Goal: Register for event/course

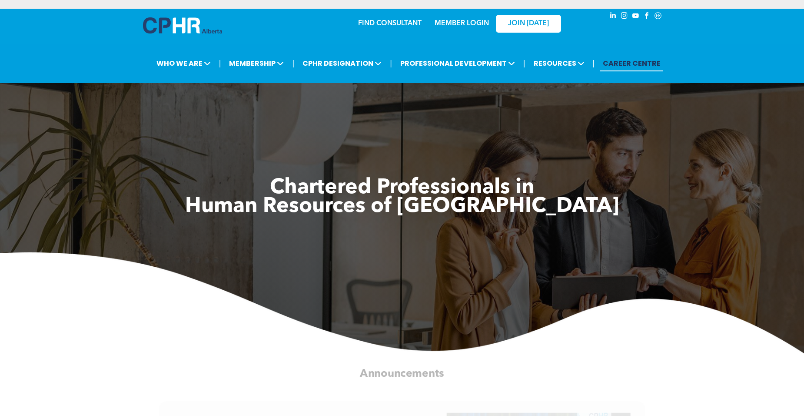
click at [455, 22] on link "MEMBER LOGIN" at bounding box center [462, 23] width 54 height 7
click at [451, 23] on link "MEMBER LOGIN" at bounding box center [462, 23] width 54 height 7
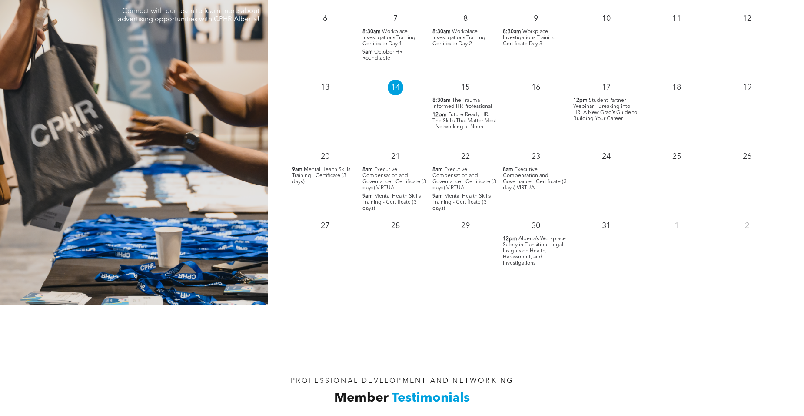
scroll to position [739, 0]
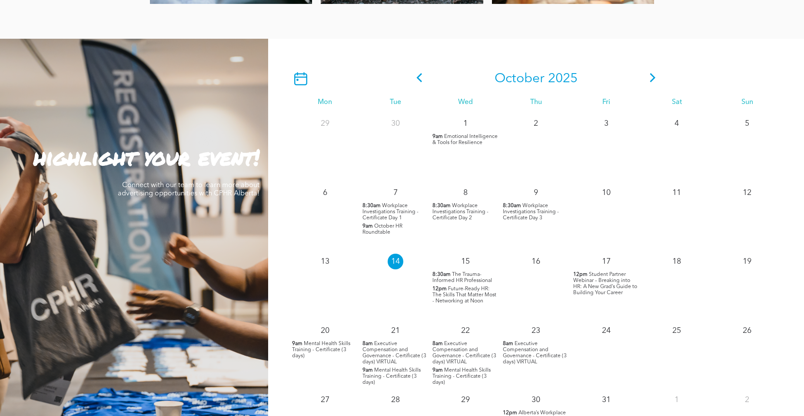
click at [648, 84] on span at bounding box center [652, 79] width 13 height 16
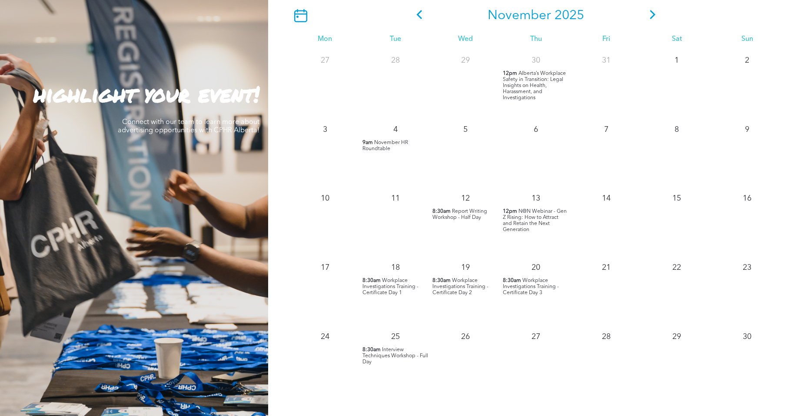
scroll to position [826, 0]
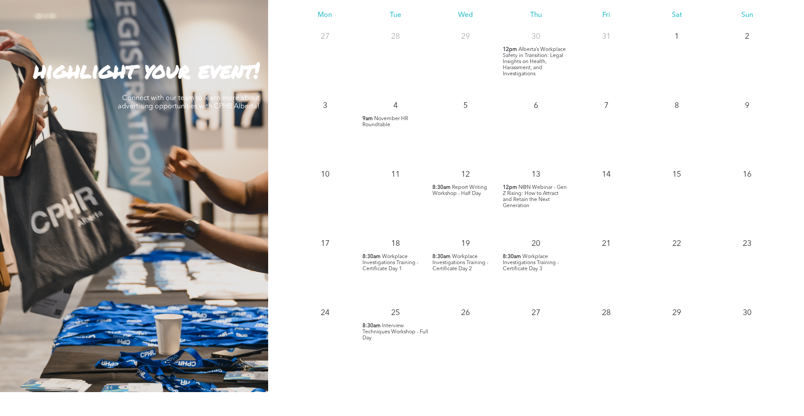
click at [371, 259] on p "8:30am Workplace Investigations Training - Certificate Day 1" at bounding box center [395, 262] width 66 height 18
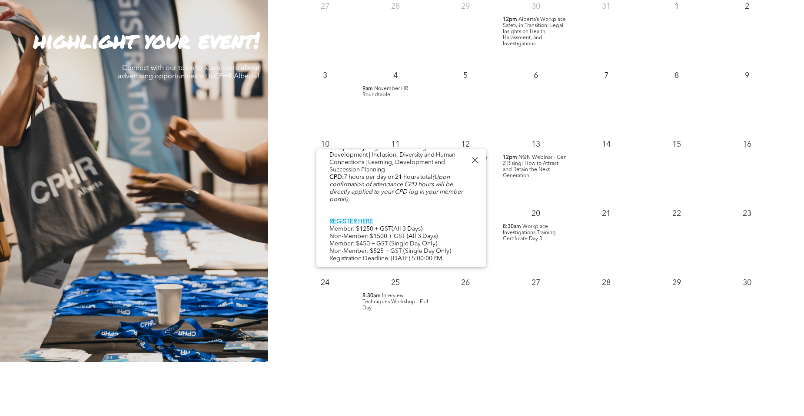
scroll to position [869, 0]
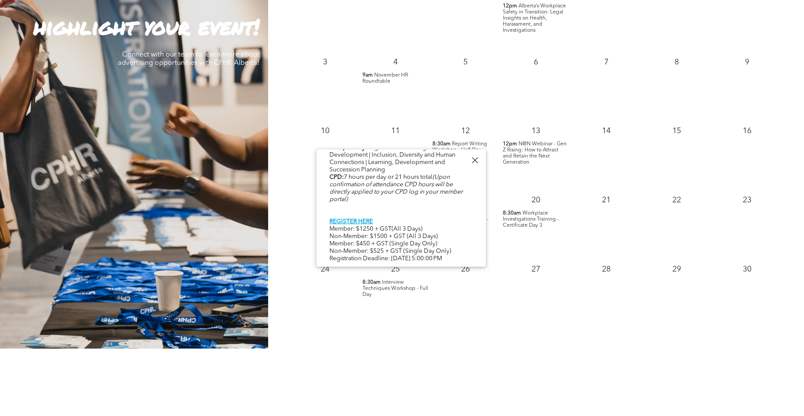
click at [495, 309] on div "26" at bounding box center [465, 292] width 70 height 69
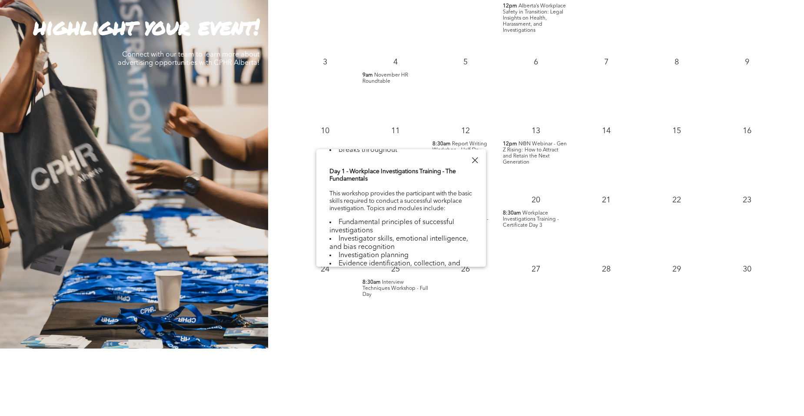
scroll to position [231, 0]
